Goal: Task Accomplishment & Management: Manage account settings

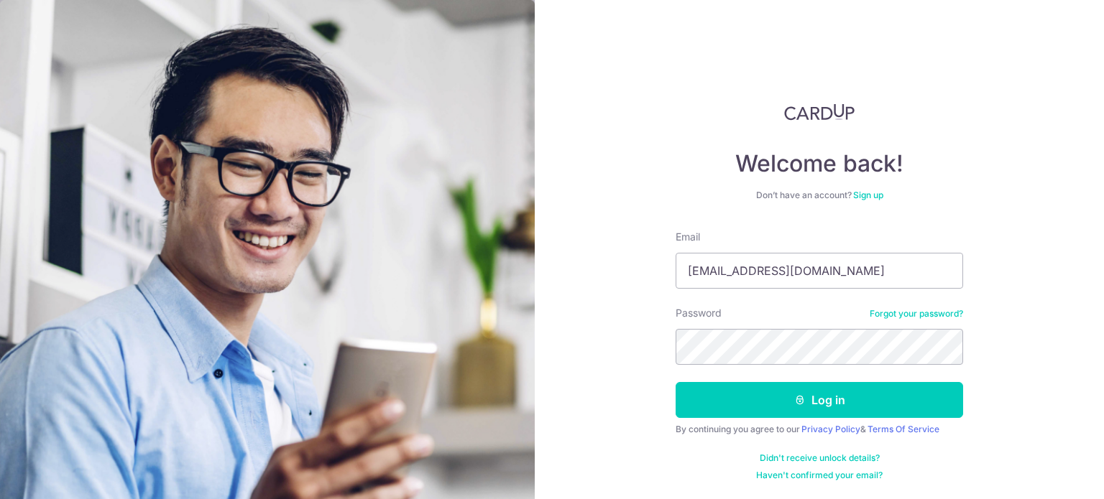
type input "[EMAIL_ADDRESS][DOMAIN_NAME]"
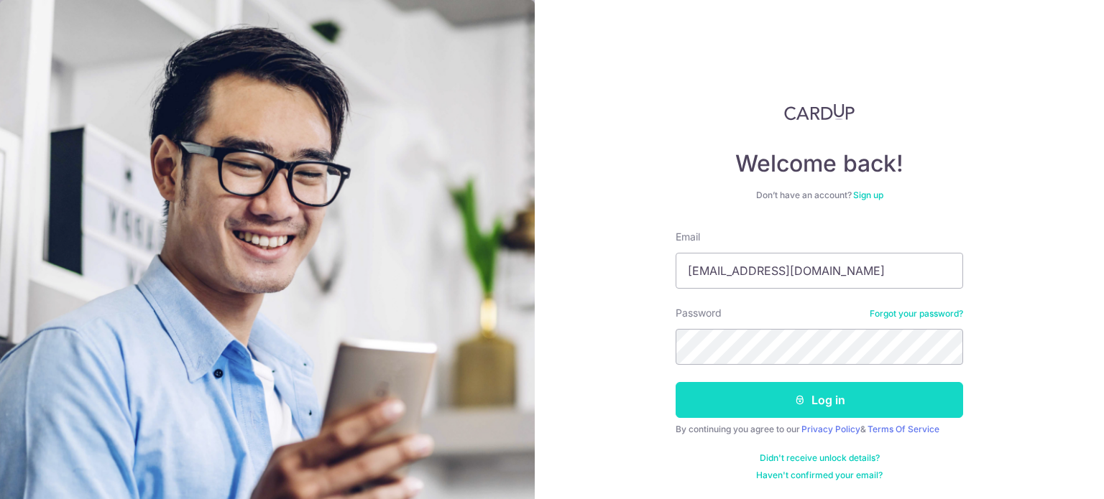
click at [783, 394] on button "Log in" at bounding box center [819, 400] width 287 height 36
